Goal: Contribute content: Contribute content

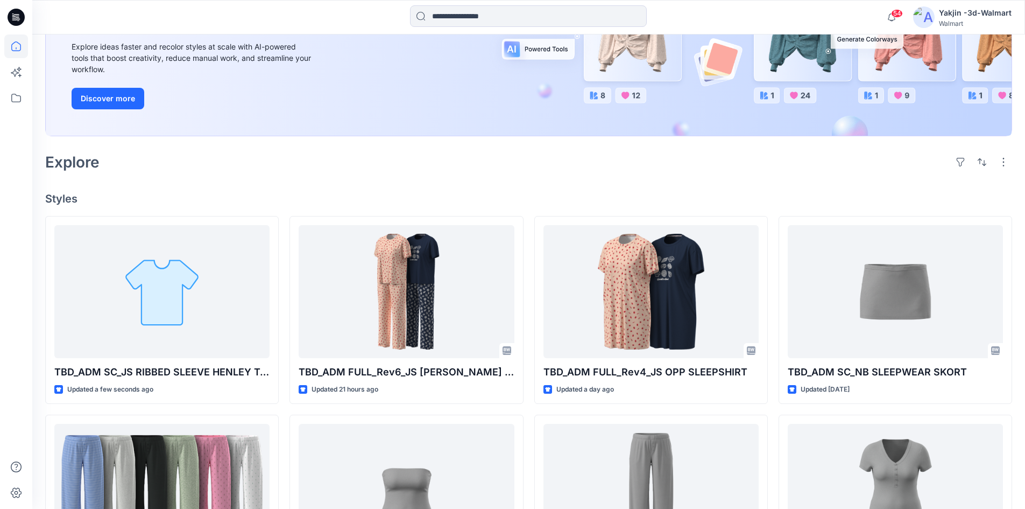
scroll to position [161, 0]
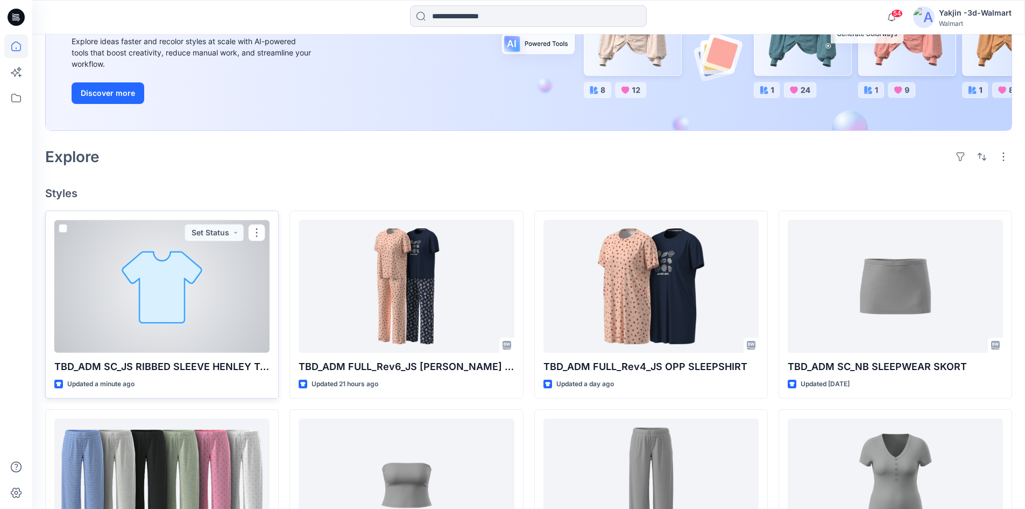
click at [203, 274] on div at bounding box center [161, 286] width 215 height 133
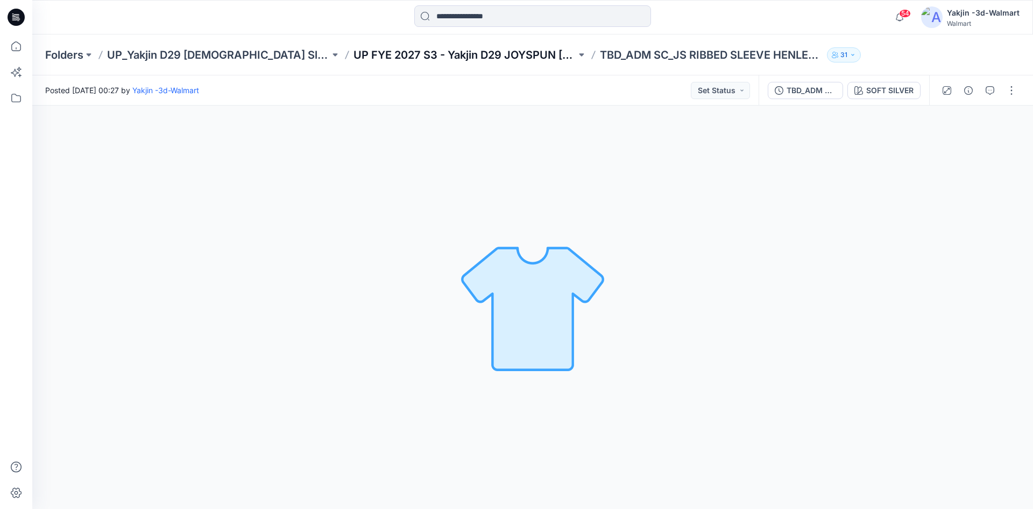
click at [354, 55] on p "UP FYE 2027 S3 - Yakjin D29 JOYSPUN Ladies Sleepwear" at bounding box center [465, 54] width 223 height 15
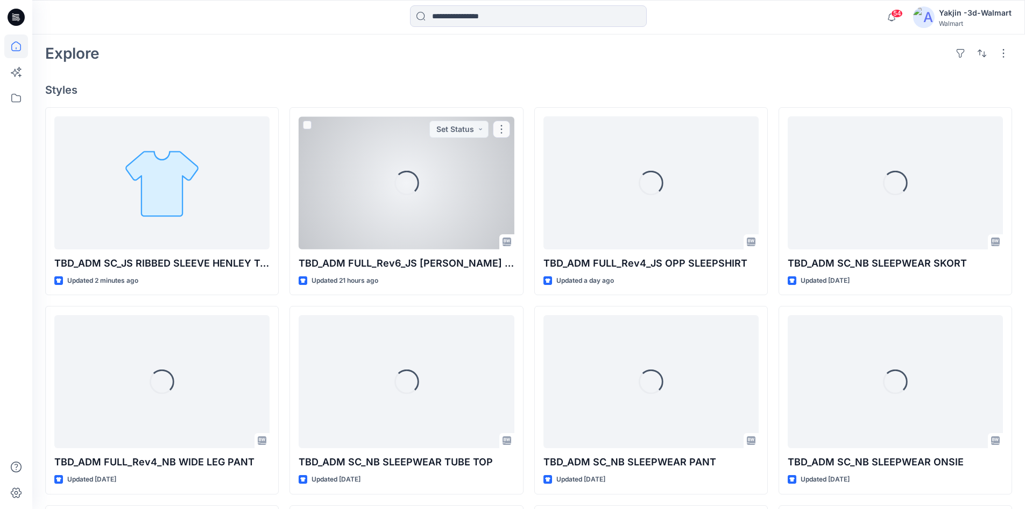
scroll to position [269, 0]
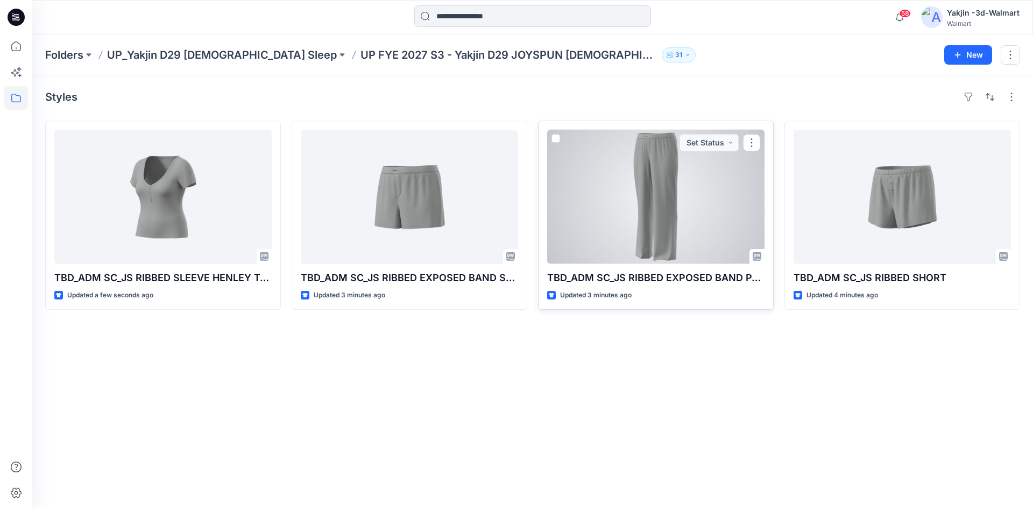
drag, startPoint x: 614, startPoint y: 219, endPoint x: 598, endPoint y: 218, distance: 15.6
click at [614, 219] on div at bounding box center [655, 197] width 217 height 134
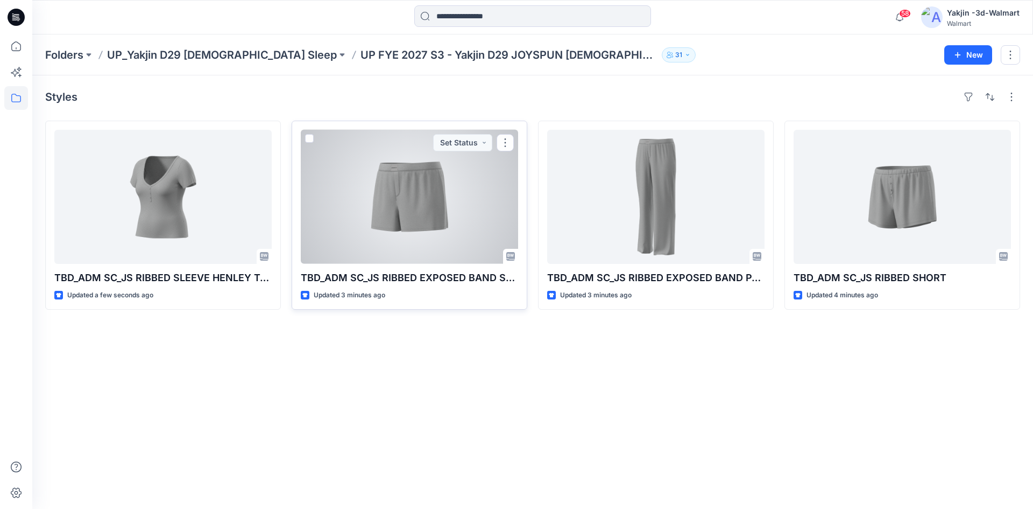
drag, startPoint x: 475, startPoint y: 211, endPoint x: 469, endPoint y: 205, distance: 8.8
click at [475, 211] on div at bounding box center [409, 197] width 217 height 134
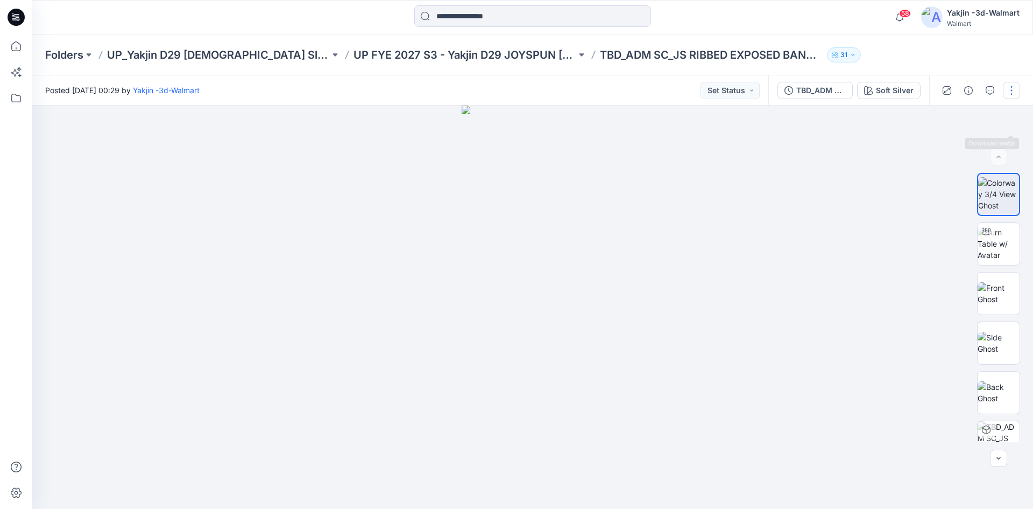
click at [1016, 88] on button "button" at bounding box center [1011, 90] width 17 height 17
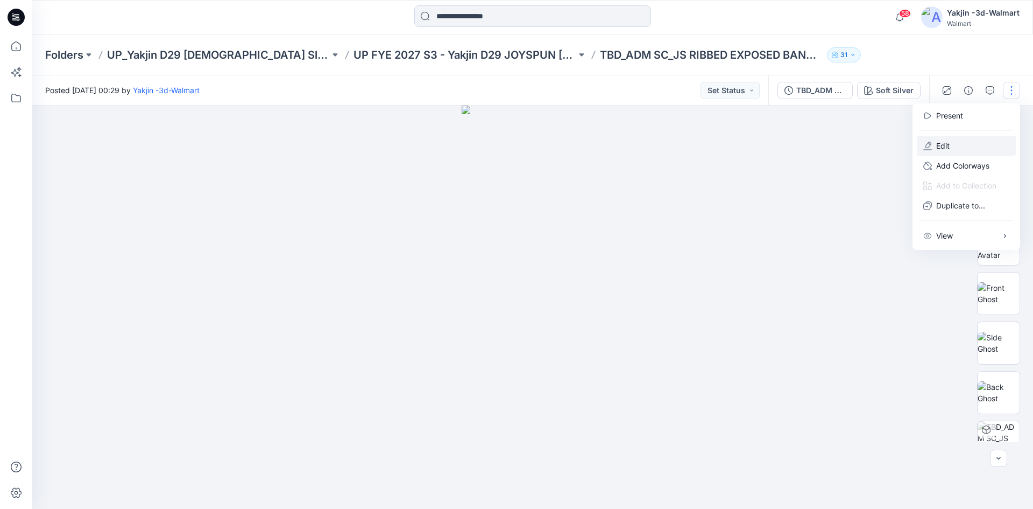
click at [931, 144] on icon "button" at bounding box center [928, 146] width 9 height 9
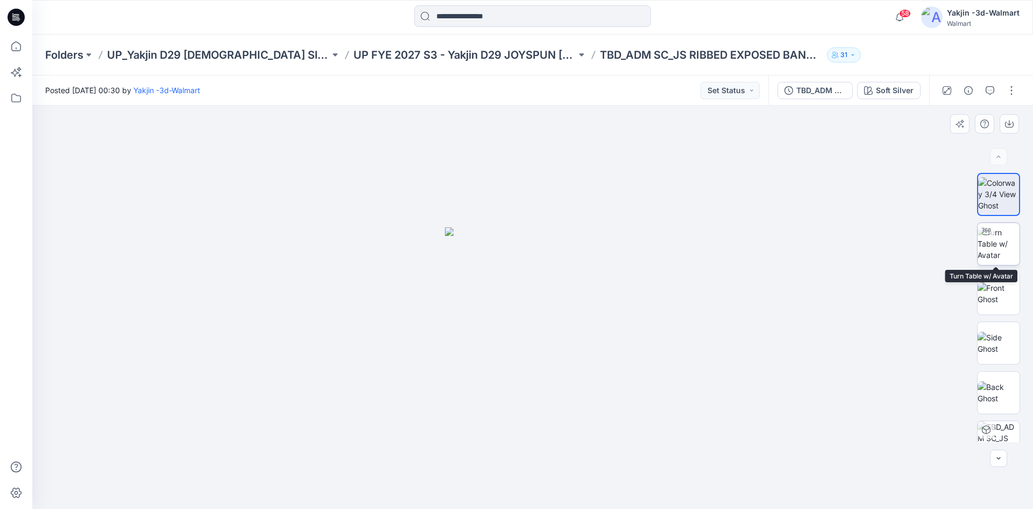
click at [987, 247] on img at bounding box center [999, 244] width 42 height 34
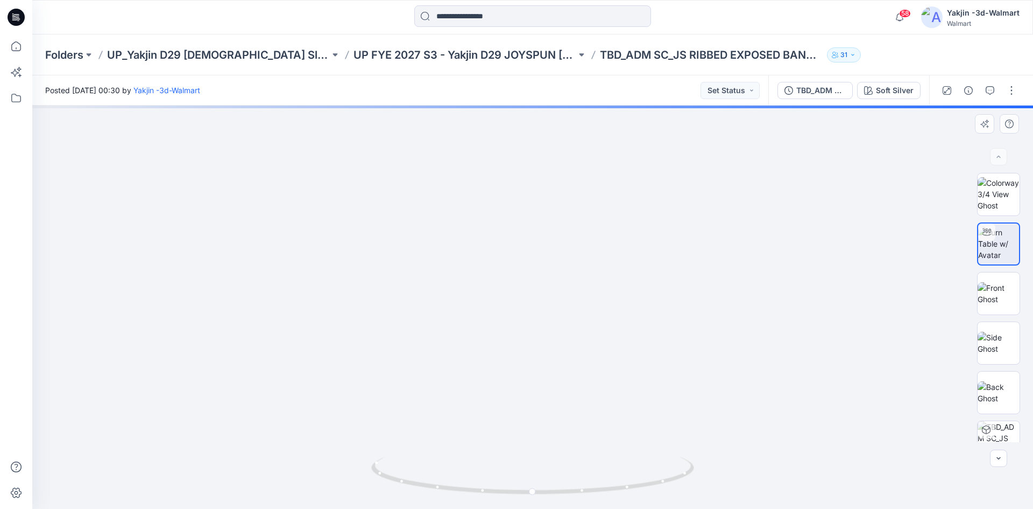
drag, startPoint x: 558, startPoint y: 335, endPoint x: 558, endPoint y: 276, distance: 59.7
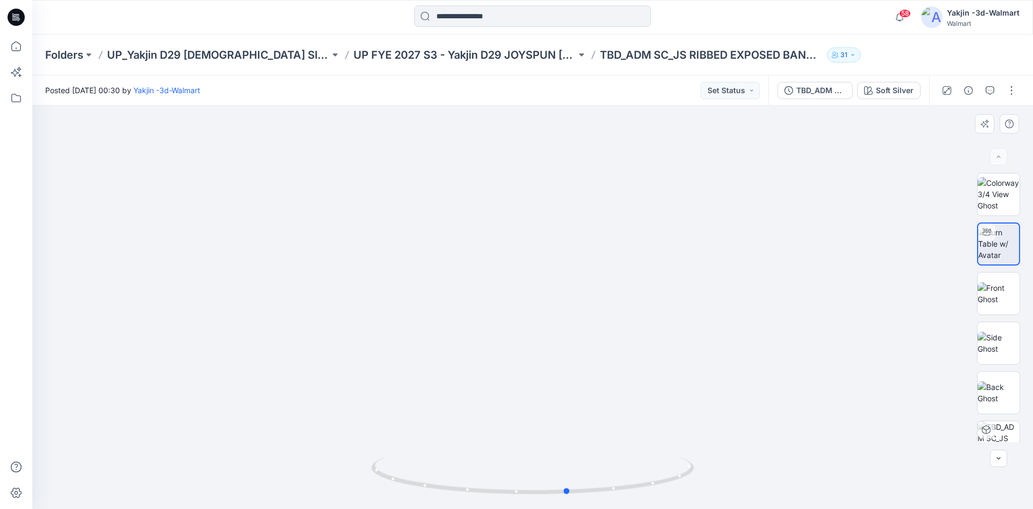
drag, startPoint x: 605, startPoint y: 491, endPoint x: 318, endPoint y: 494, distance: 287.4
click at [318, 494] on div at bounding box center [532, 306] width 1001 height 403
click at [1010, 89] on button "button" at bounding box center [1011, 90] width 17 height 17
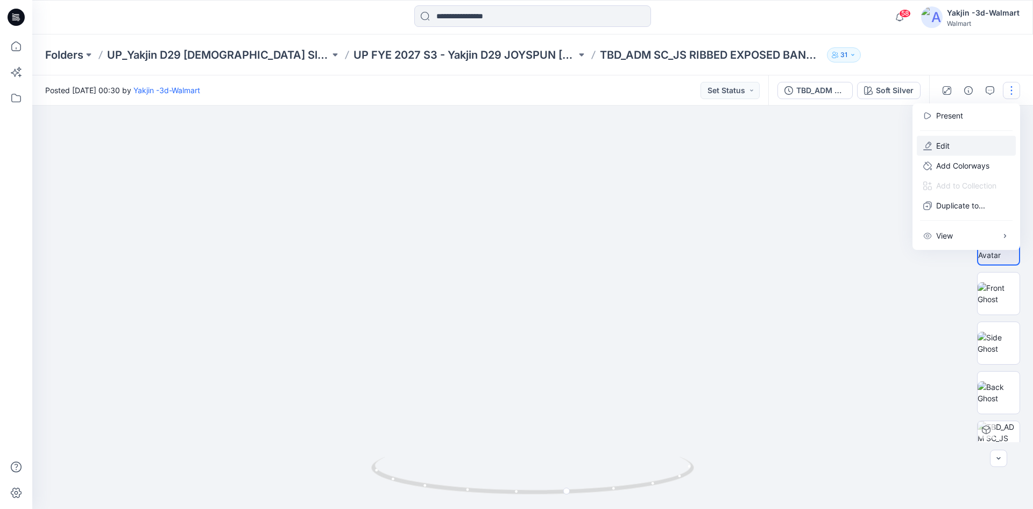
click at [966, 144] on button "Edit" at bounding box center [966, 146] width 99 height 20
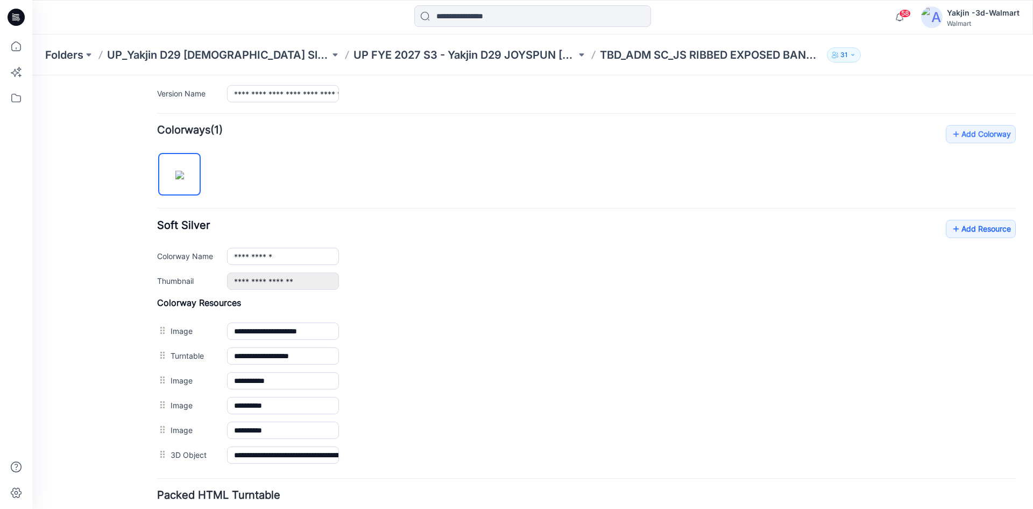
scroll to position [369, 0]
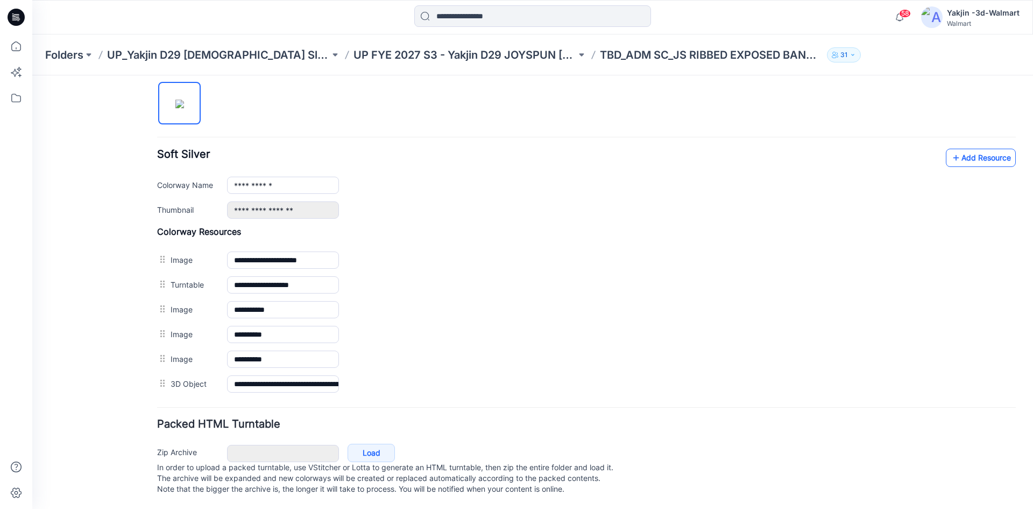
click at [962, 149] on link "Add Resource" at bounding box center [981, 158] width 70 height 18
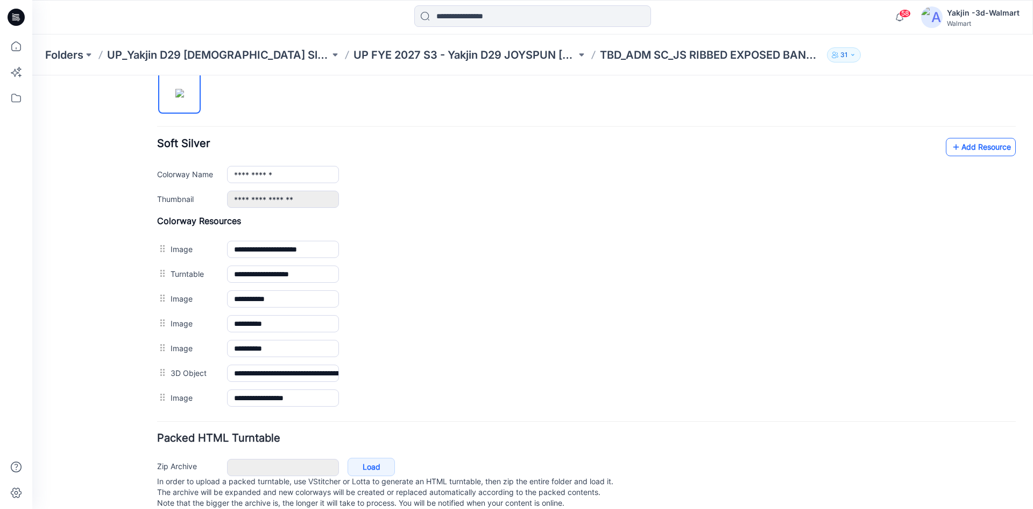
click at [951, 149] on icon at bounding box center [956, 146] width 11 height 17
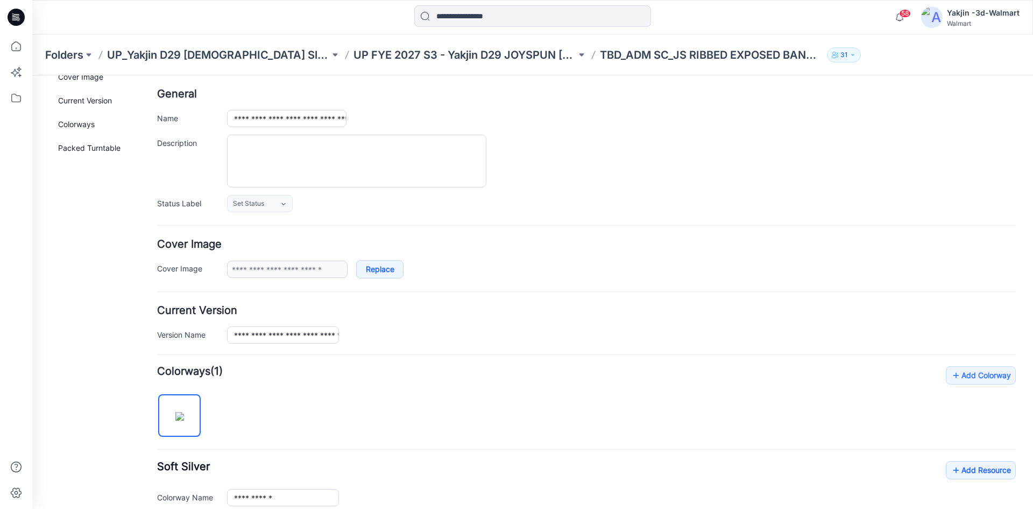
scroll to position [0, 0]
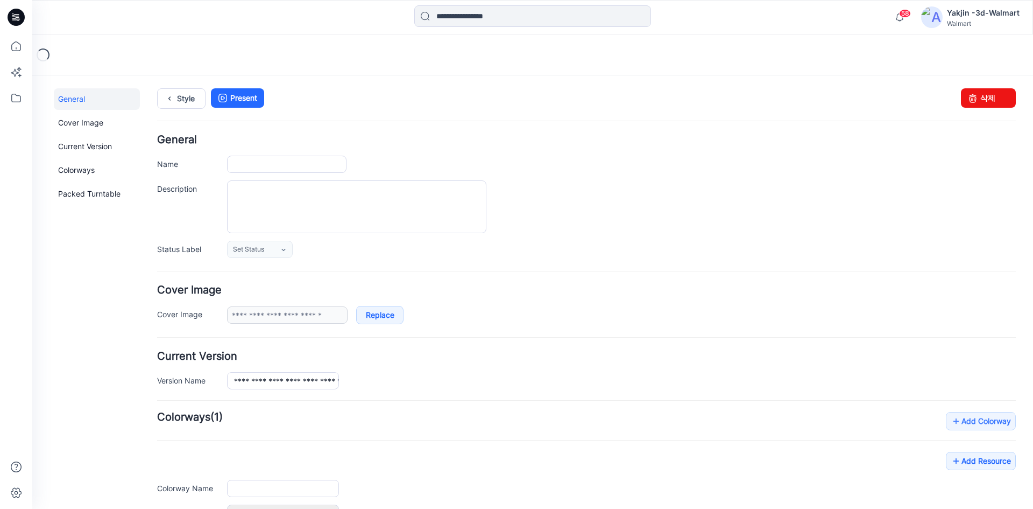
type input "**********"
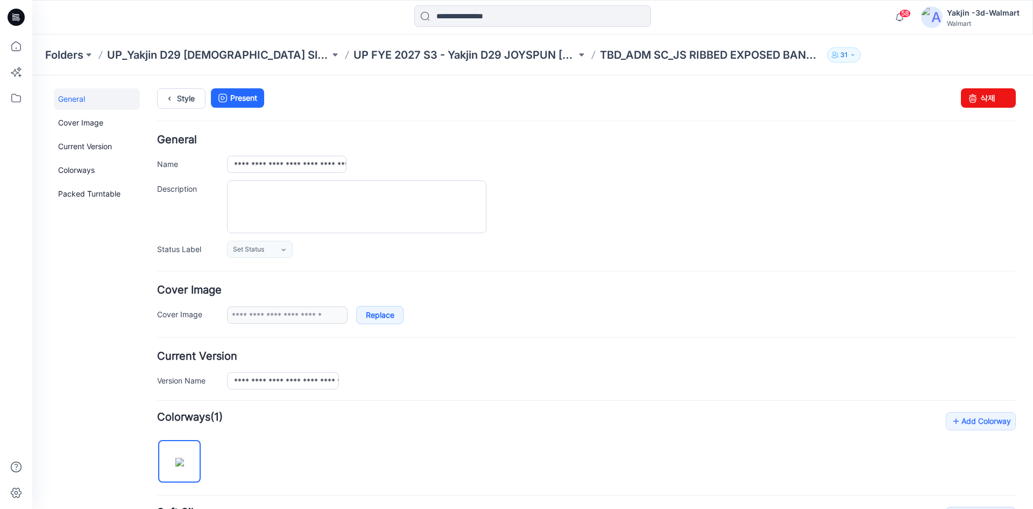
click at [457, 126] on div "Style Present Changes Saved 삭제" at bounding box center [586, 111] width 859 height 46
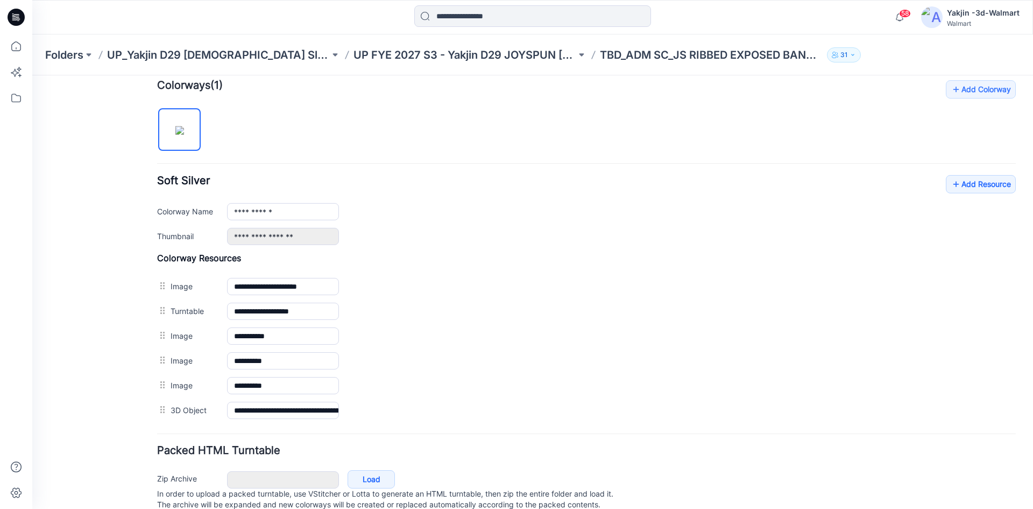
scroll to position [315, 0]
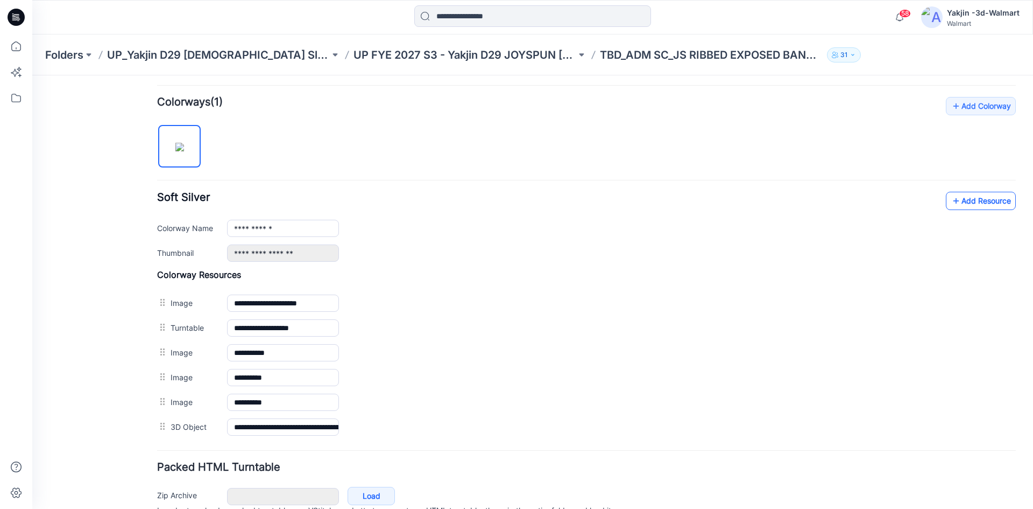
click at [970, 201] on link "Add Resource" at bounding box center [981, 201] width 70 height 18
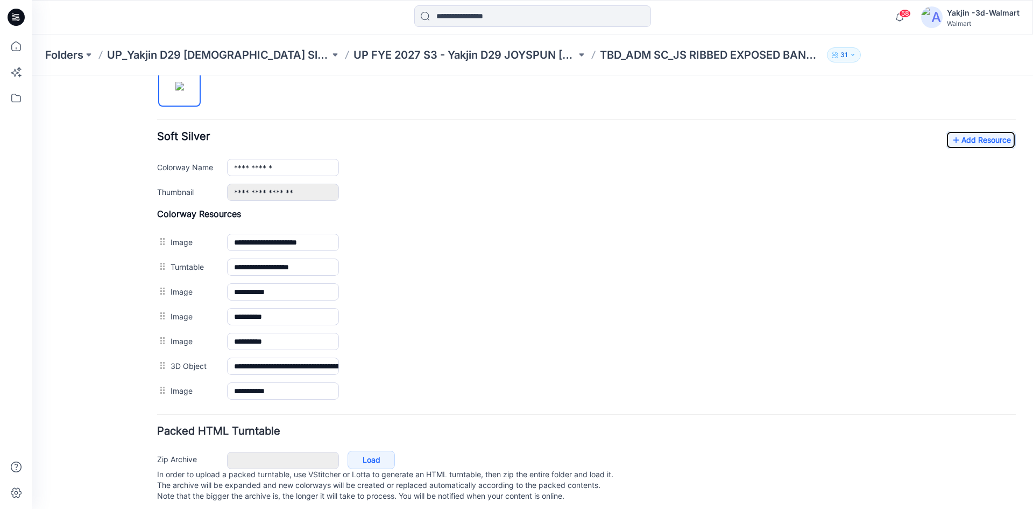
scroll to position [377, 0]
click at [946, 140] on link "Add Resource" at bounding box center [981, 139] width 70 height 18
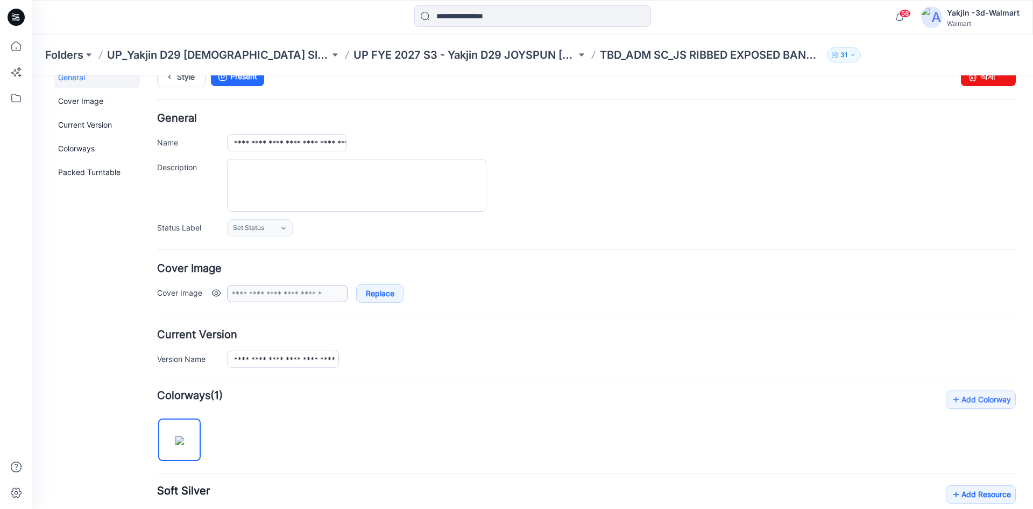
scroll to position [0, 0]
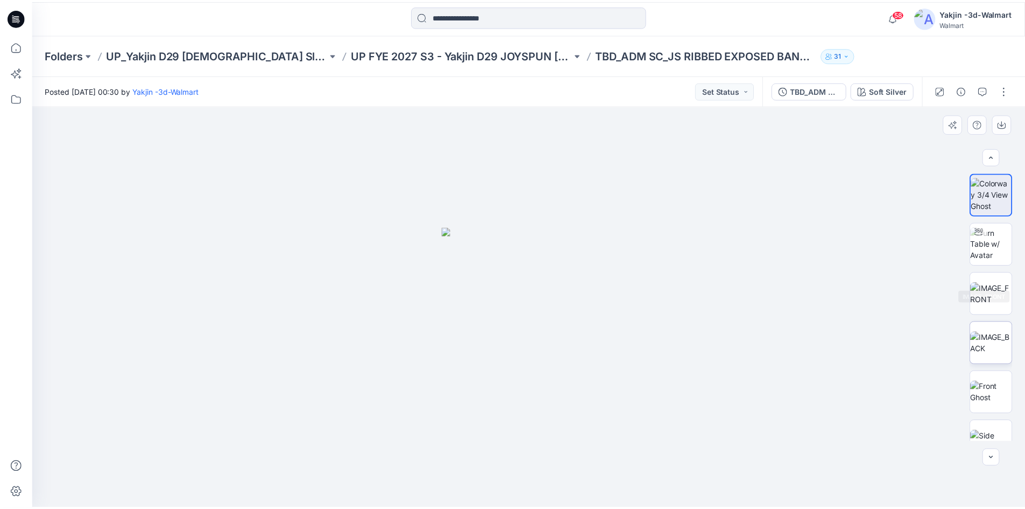
scroll to position [121, 0]
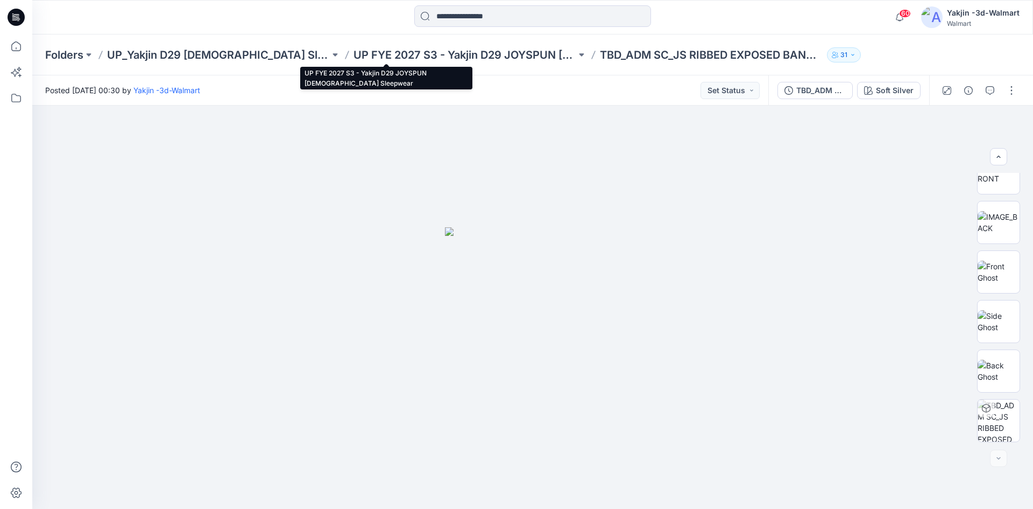
click at [412, 52] on p "UP FYE 2027 S3 - Yakjin D29 JOYSPUN [DEMOGRAPHIC_DATA] Sleepwear" at bounding box center [465, 54] width 223 height 15
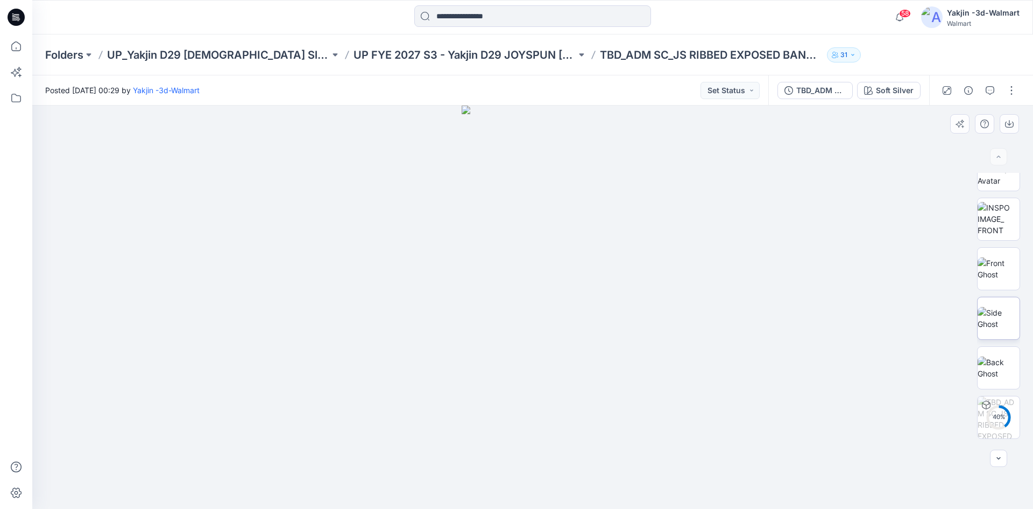
scroll to position [121, 0]
click at [1012, 90] on button "button" at bounding box center [1011, 90] width 17 height 17
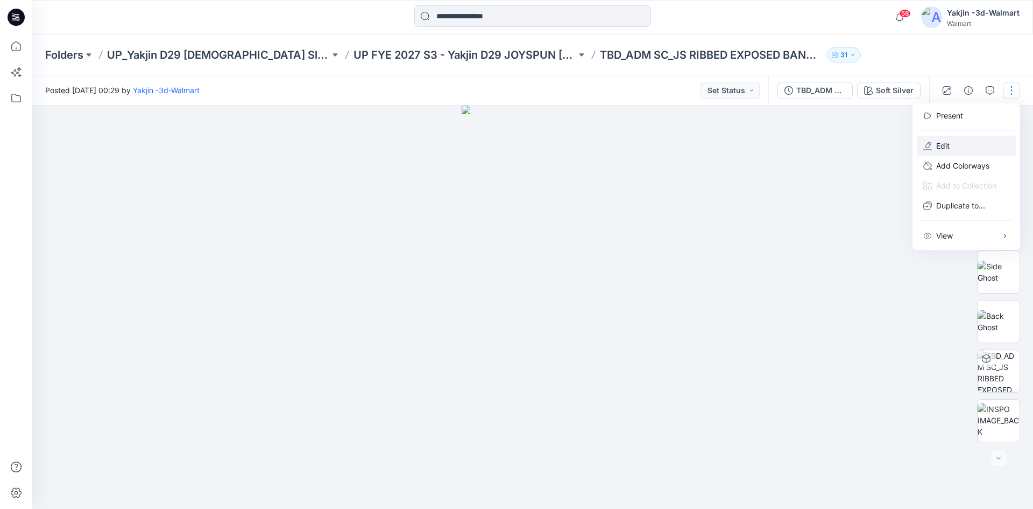
click at [942, 143] on p "Edit" at bounding box center [942, 145] width 13 height 11
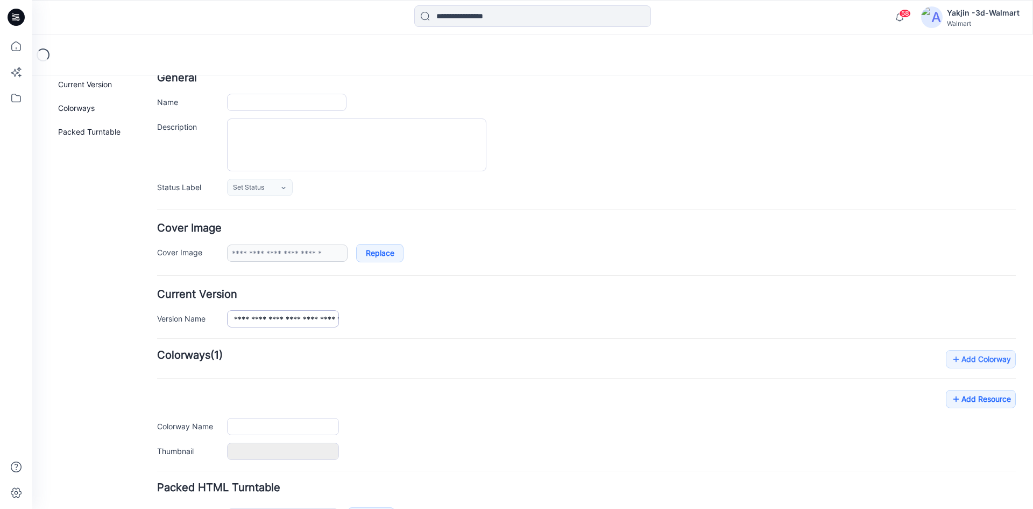
type input "**********"
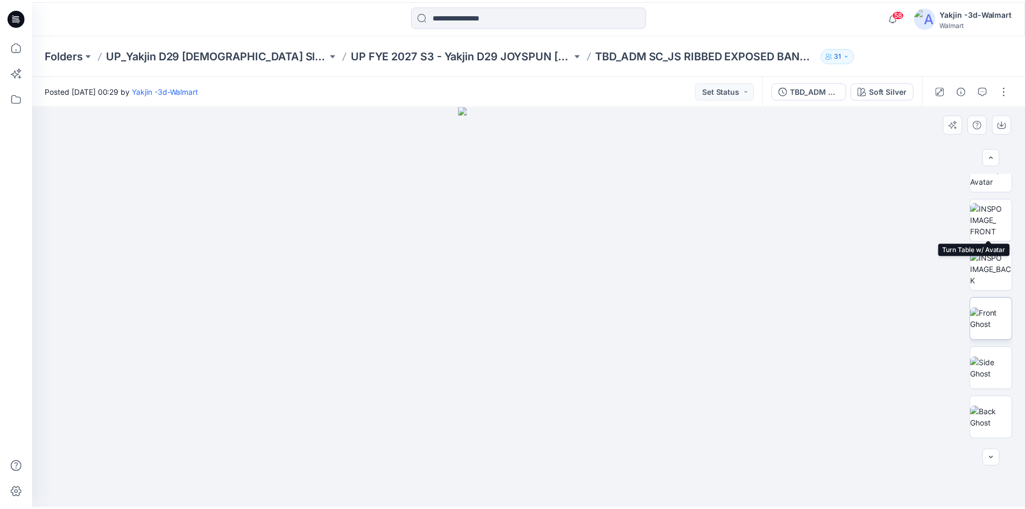
scroll to position [121, 0]
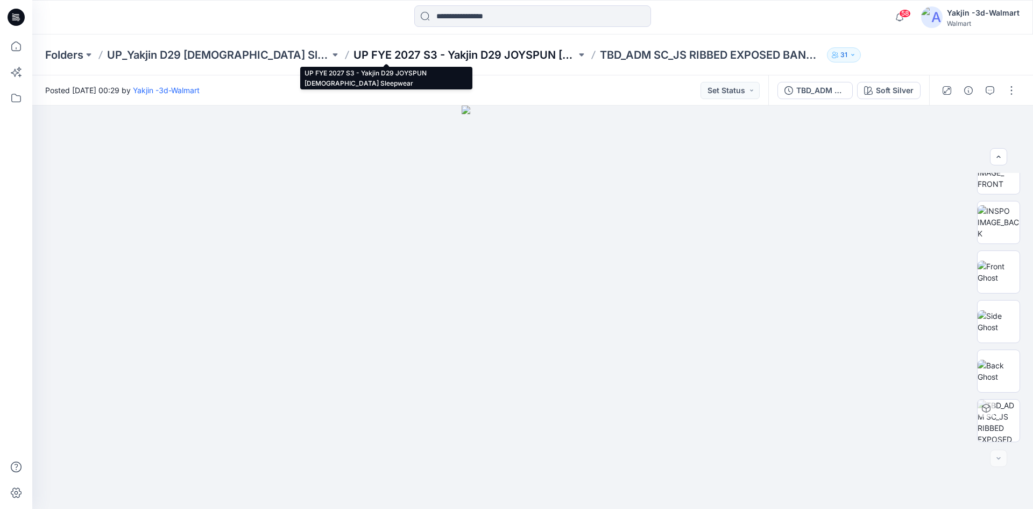
click at [375, 59] on p "UP FYE 2027 S3 - Yakjin D29 JOYSPUN [DEMOGRAPHIC_DATA] Sleepwear" at bounding box center [465, 54] width 223 height 15
